Goal: Task Accomplishment & Management: Manage account settings

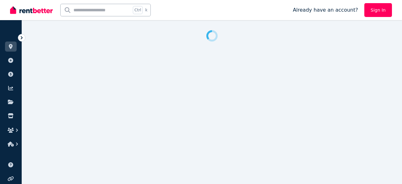
click at [22, 37] on icon at bounding box center [22, 38] width 6 height 6
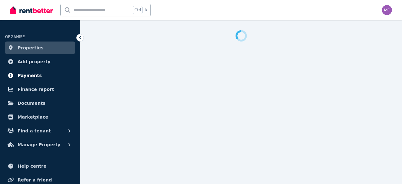
select select "**********"
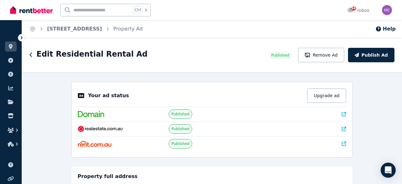
click at [21, 36] on icon at bounding box center [22, 38] width 6 height 6
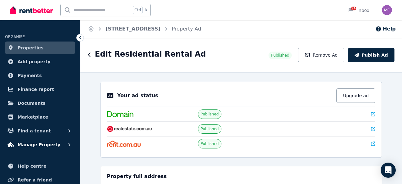
click at [33, 144] on span "Manage Property" at bounding box center [39, 145] width 43 height 8
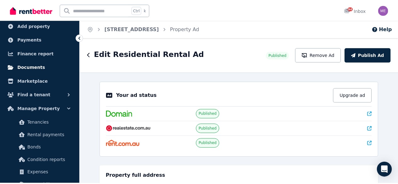
scroll to position [94, 0]
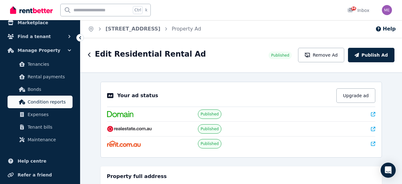
click at [46, 101] on span "Condition reports" at bounding box center [49, 102] width 42 height 8
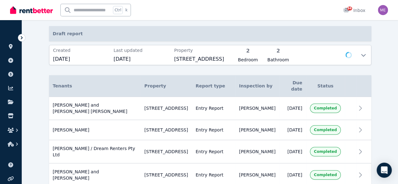
scroll to position [63, 0]
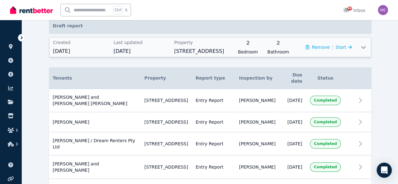
click at [367, 47] on icon at bounding box center [363, 47] width 8 height 5
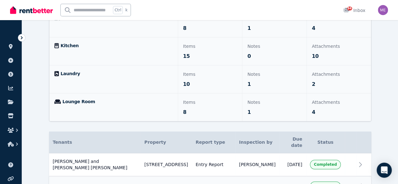
scroll to position [344, 0]
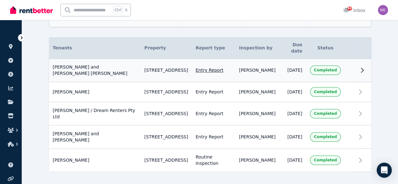
click at [337, 68] on span "Completed" at bounding box center [325, 70] width 23 height 5
click at [363, 68] on icon at bounding box center [362, 70] width 2 height 4
